Goal: Find specific page/section

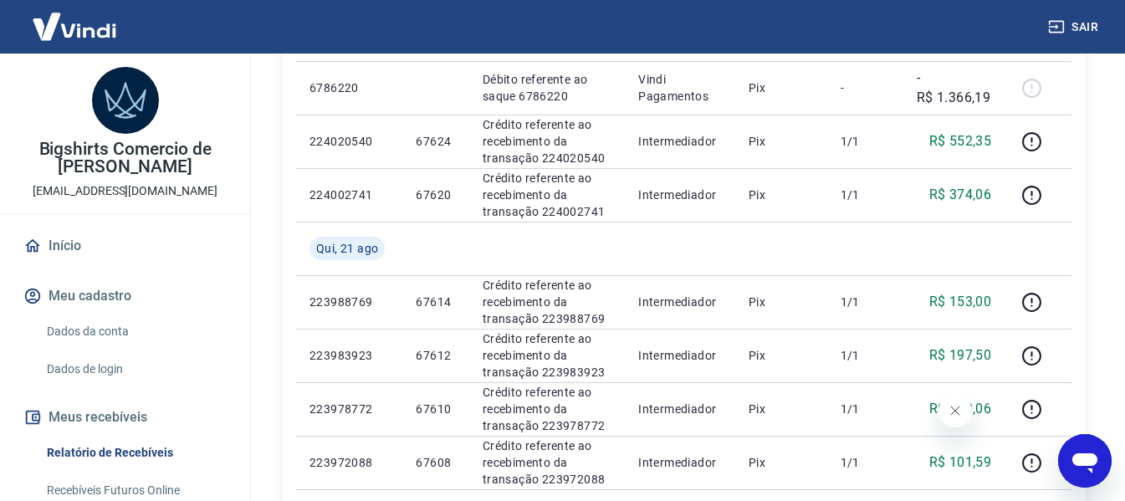
scroll to position [84, 0]
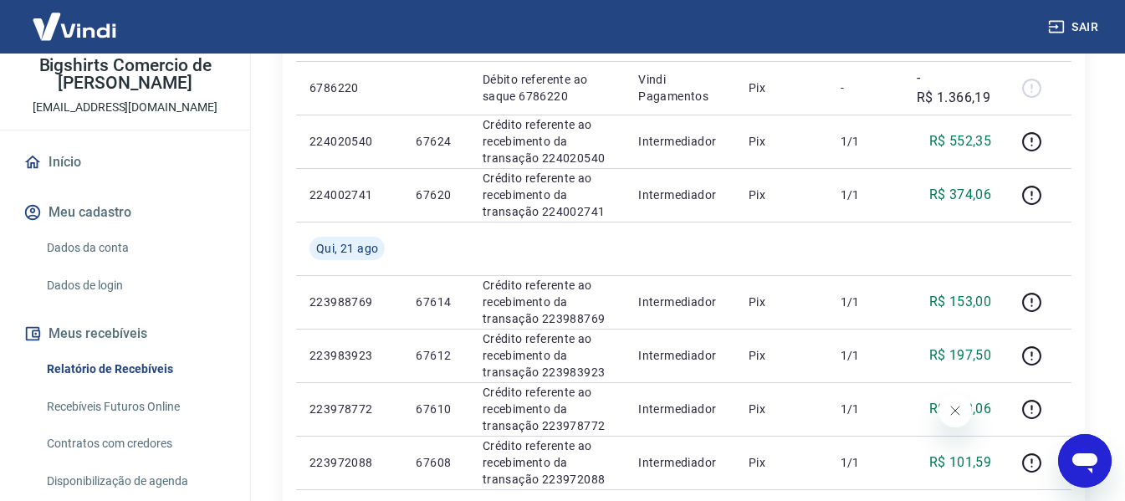
click at [120, 363] on link "Relatório de Recebíveis" at bounding box center [135, 369] width 190 height 34
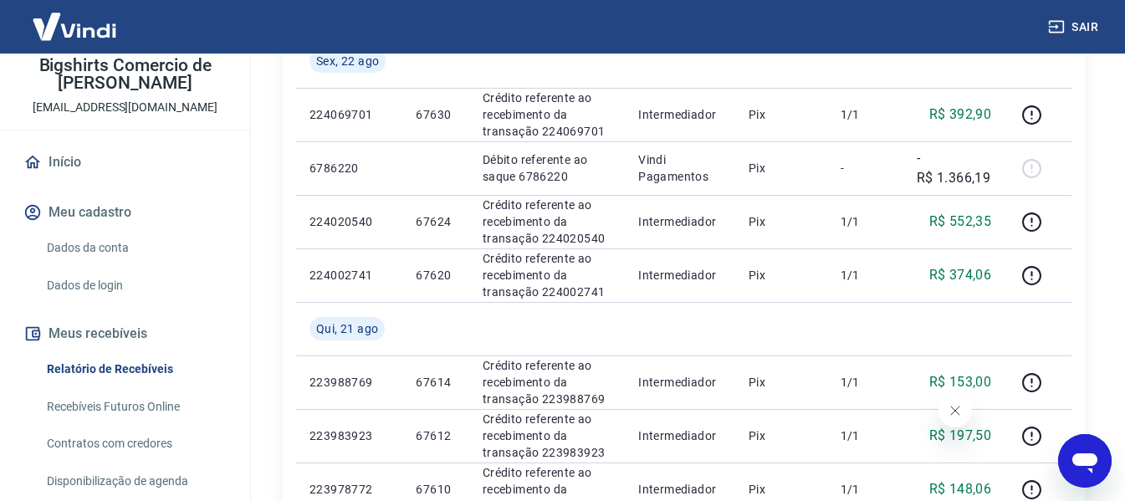
scroll to position [335, 0]
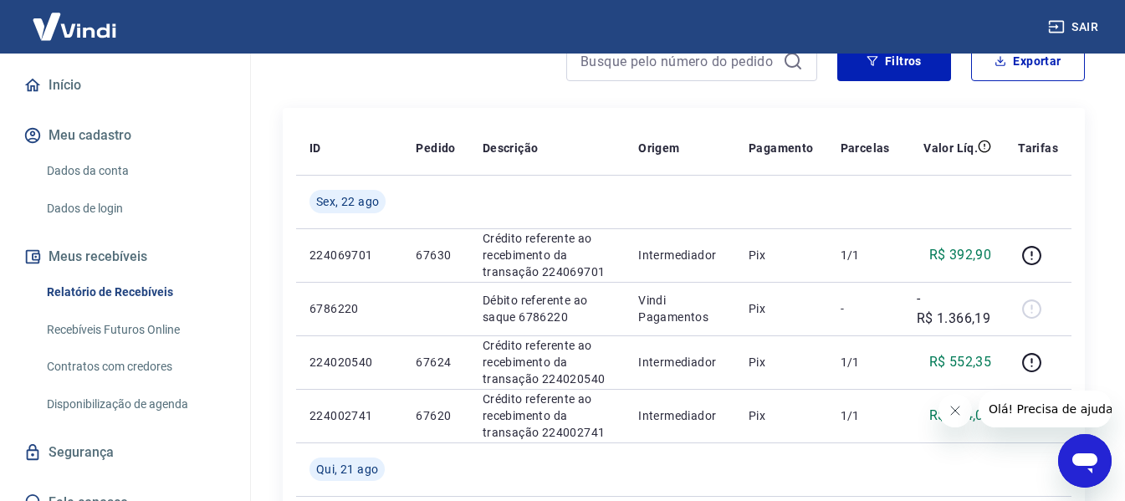
scroll to position [167, 0]
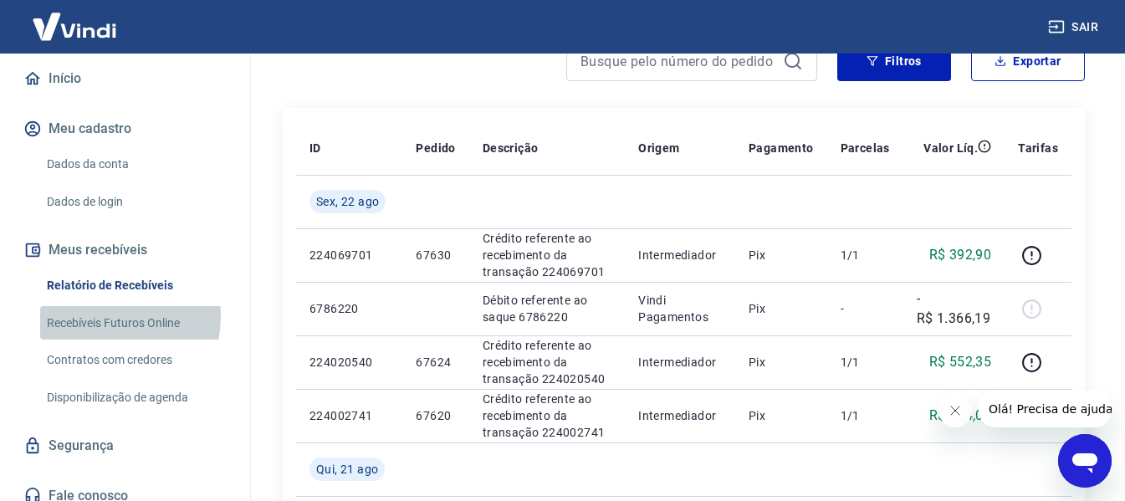
click at [100, 316] on link "Recebíveis Futuros Online" at bounding box center [135, 323] width 190 height 34
